Goal: Connect with others: Connect with others

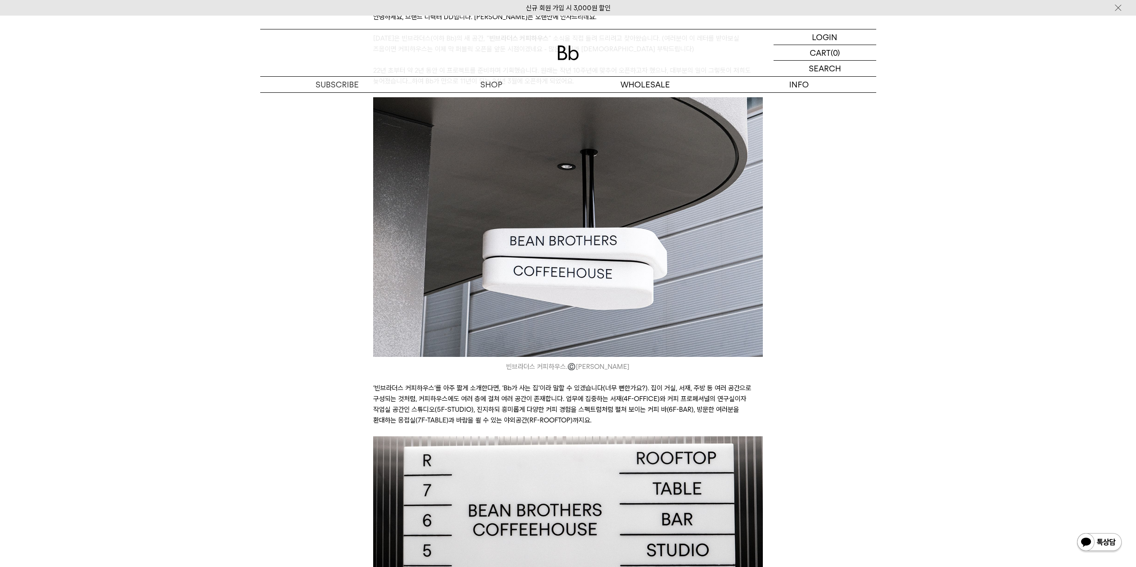
scroll to position [268, 0]
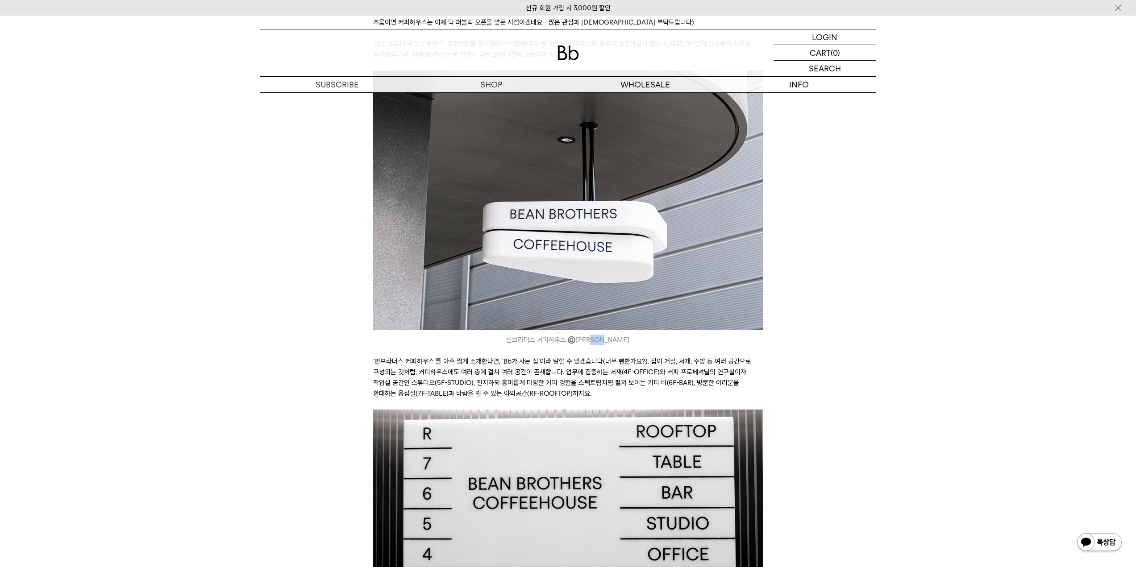
drag, startPoint x: 620, startPoint y: 340, endPoint x: 572, endPoint y: 339, distance: 47.8
click at [575, 339] on icon "빈브라더스 커피하우스. ©️ 박은실Momo" at bounding box center [568, 340] width 390 height 11
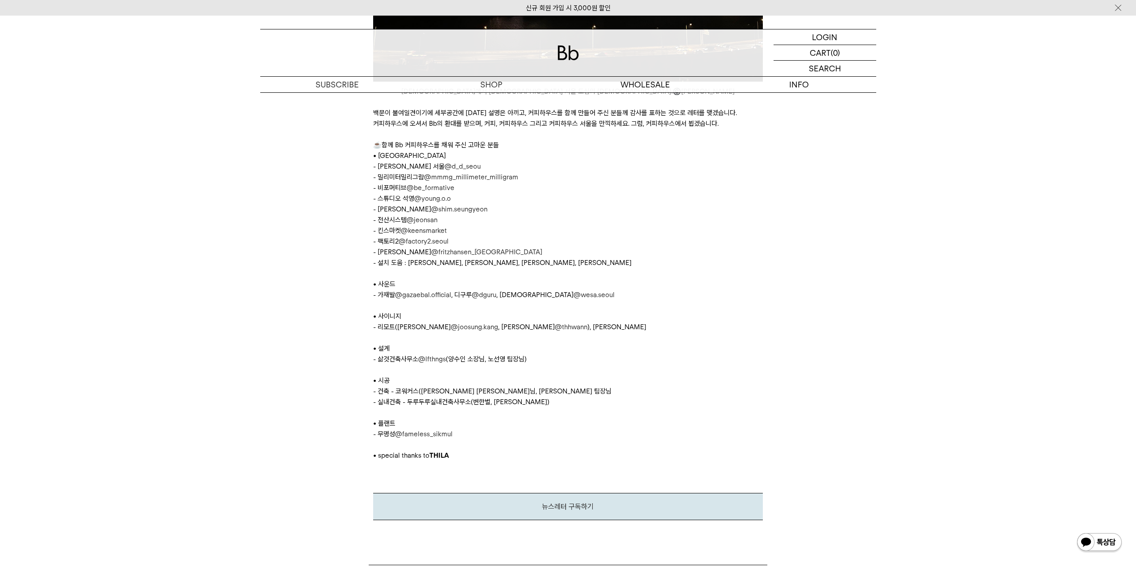
scroll to position [4541, 0]
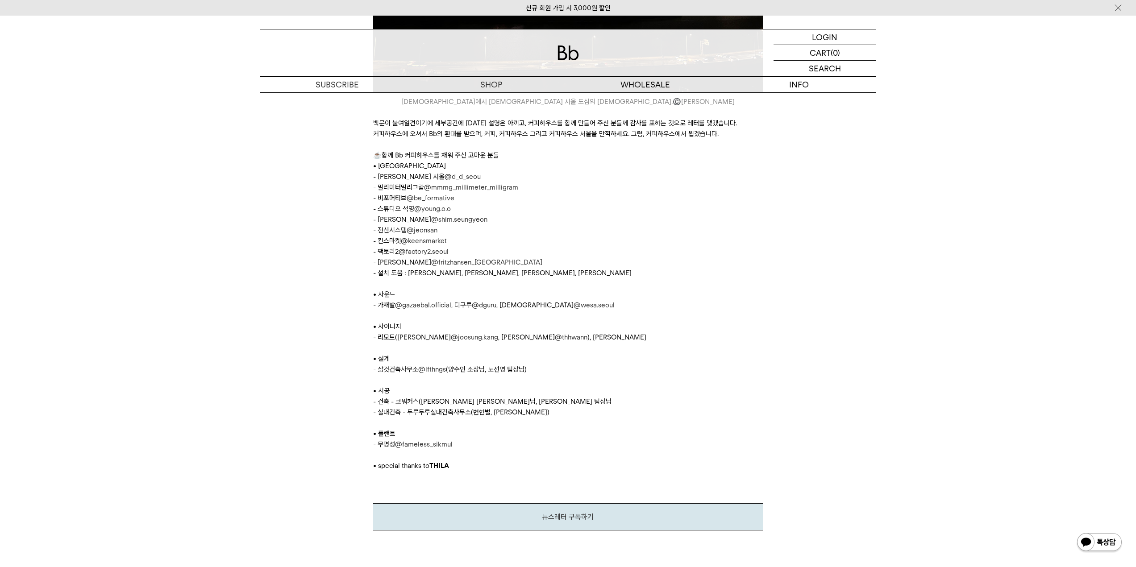
click at [565, 253] on p "- 팩토리2 @factory2.seoul" at bounding box center [568, 251] width 390 height 11
click at [575, 246] on p "- 킨스마켓 @keensmarket" at bounding box center [568, 241] width 390 height 11
click at [523, 276] on p "- 설치 도움 : [PERSON_NAME], [PERSON_NAME], [PERSON_NAME], [PERSON_NAME]" at bounding box center [568, 273] width 390 height 11
click at [456, 338] on link "@joosung.kang" at bounding box center [474, 337] width 47 height 8
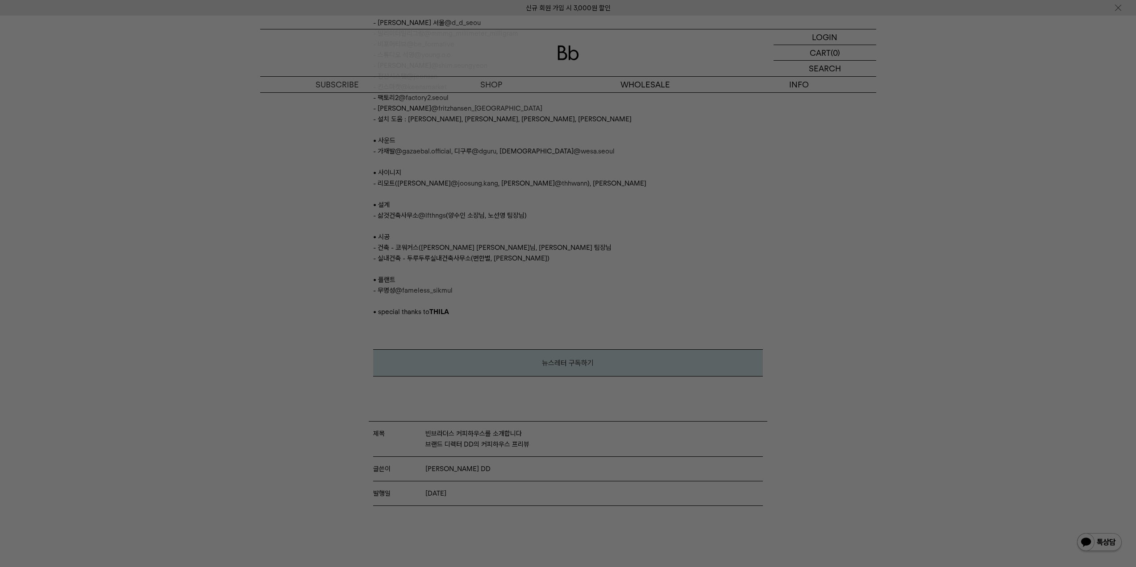
scroll to position [4675, 0]
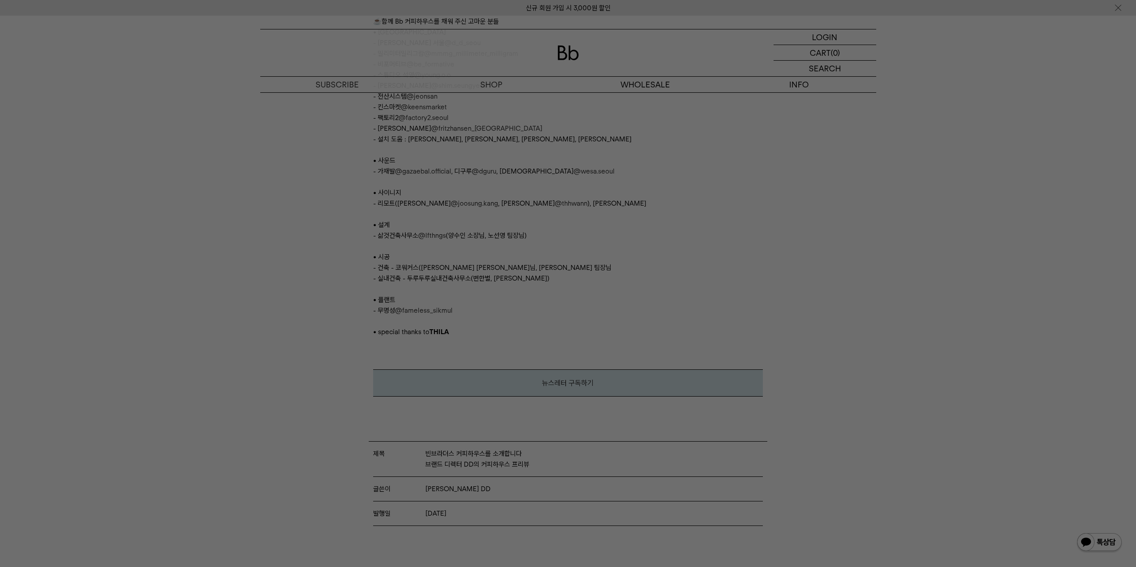
click at [811, 211] on div at bounding box center [568, 283] width 1136 height 567
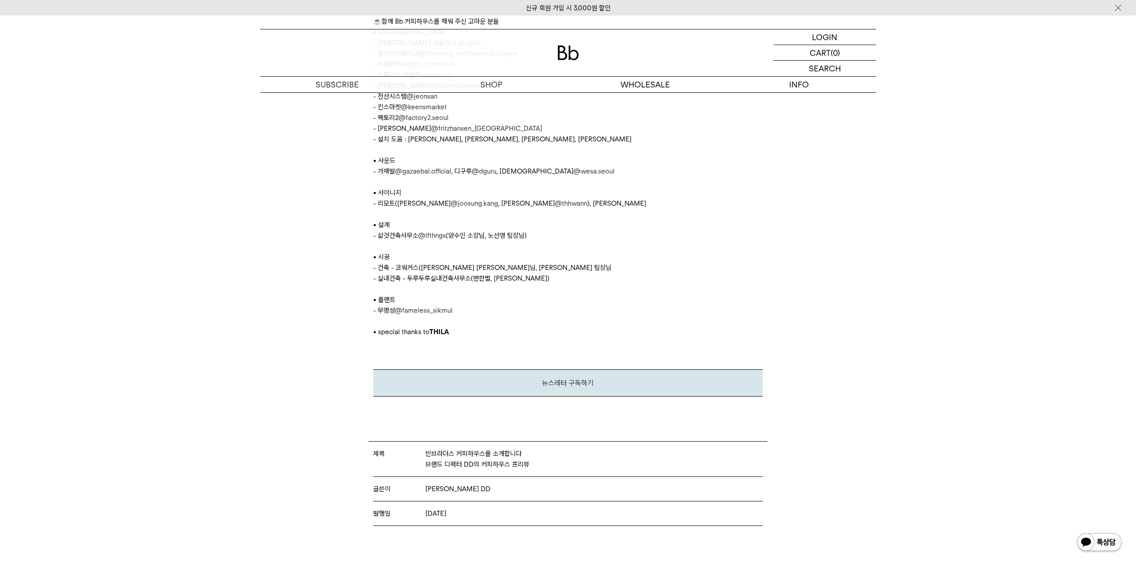
click at [555, 207] on link "@thhwann" at bounding box center [571, 203] width 33 height 8
